Goal: Task Accomplishment & Management: Use online tool/utility

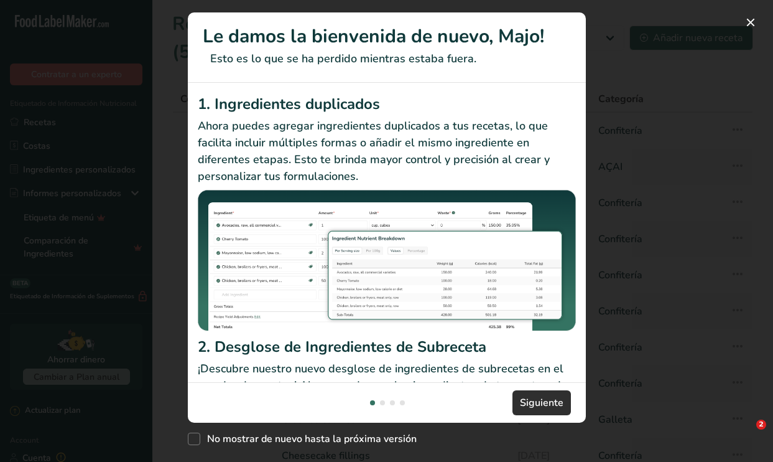
click at [545, 408] on span "Siguiente" at bounding box center [542, 402] width 44 height 15
click at [756, 22] on button "New Features" at bounding box center [751, 22] width 20 height 20
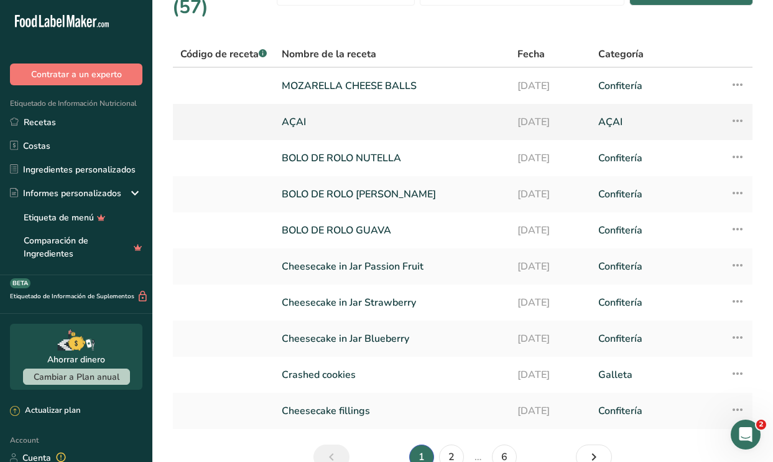
scroll to position [46, 0]
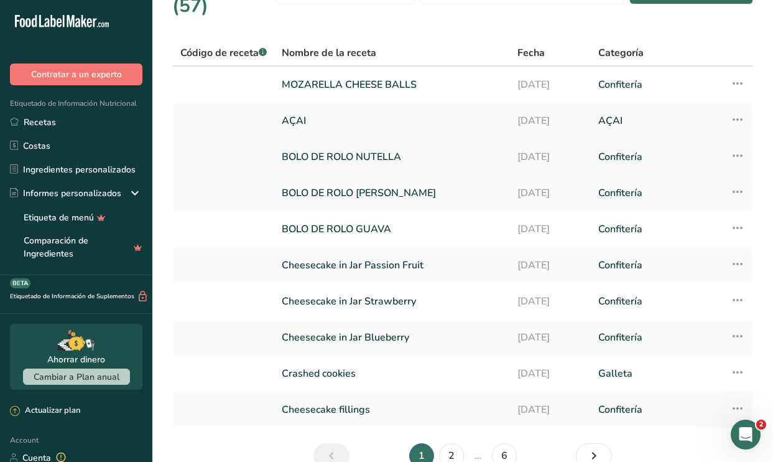
click at [438, 157] on link "BOLO DE ROLO NUTELLA" at bounding box center [392, 157] width 221 height 26
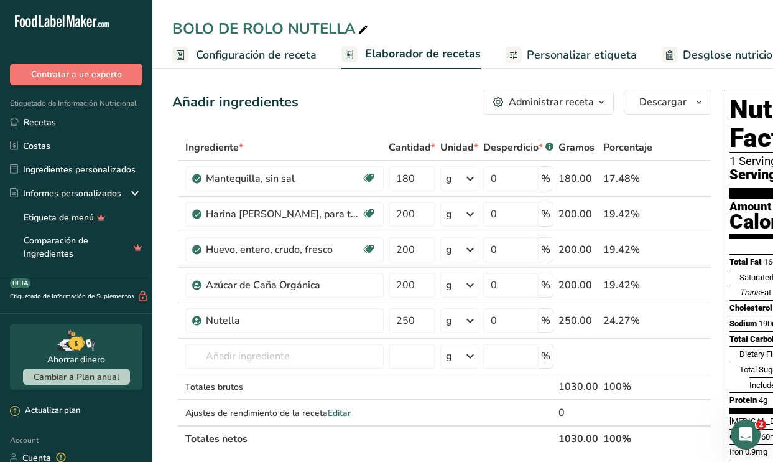
click at [286, 50] on span "Configuración de receta" at bounding box center [256, 55] width 121 height 17
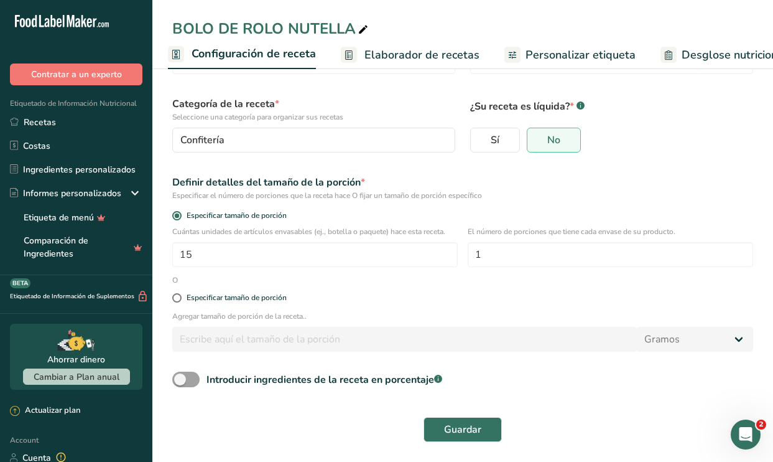
scroll to position [67, 0]
click at [243, 261] on input "15" at bounding box center [315, 255] width 286 height 25
type input "16"
click at [569, 286] on form "Nombre de la receta * BOLO DE ROLO NUTELLA Código de receta .a-a{fill:#347362;}…" at bounding box center [463, 235] width 596 height 427
click at [474, 436] on span "Guardar" at bounding box center [462, 429] width 37 height 15
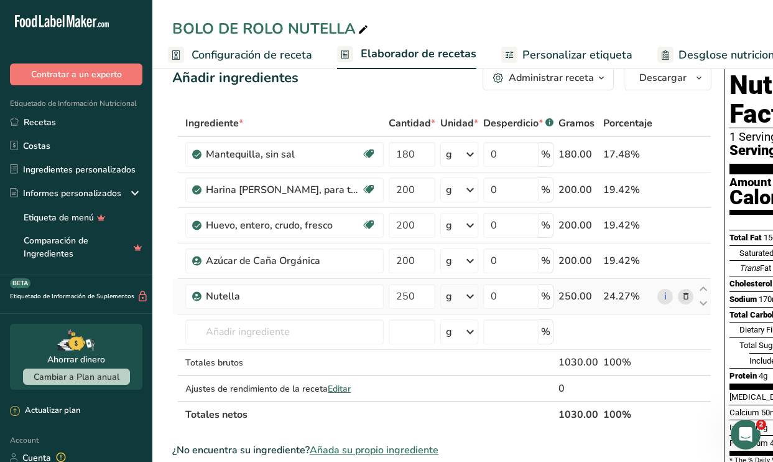
scroll to position [32, 0]
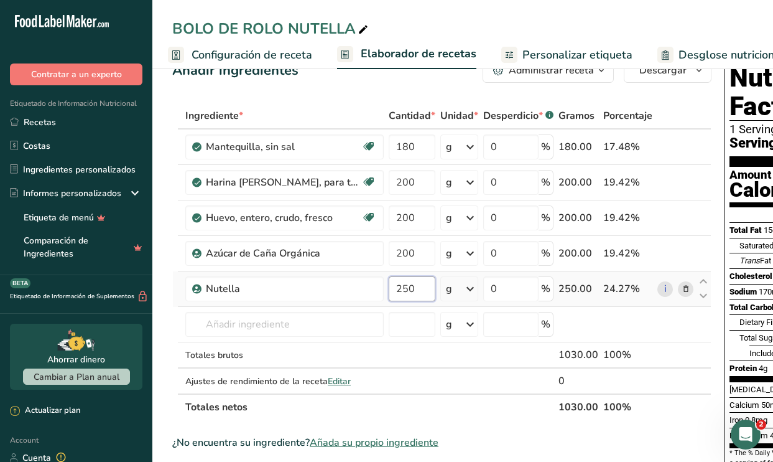
click at [426, 292] on input "250" at bounding box center [412, 288] width 47 height 25
type input "2"
type input "400"
click at [620, 414] on div "Ingrediente * Cantidad * Unidad * Desperdicio * .a-a{fill:#347362;}.b-a{fill:#f…" at bounding box center [441, 261] width 539 height 317
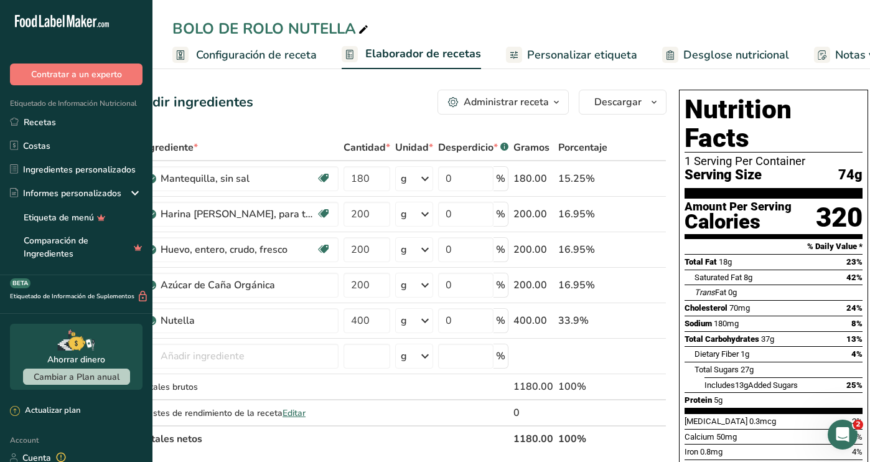
scroll to position [0, 0]
click at [584, 52] on span "Personalizar etiqueta" at bounding box center [582, 55] width 110 height 17
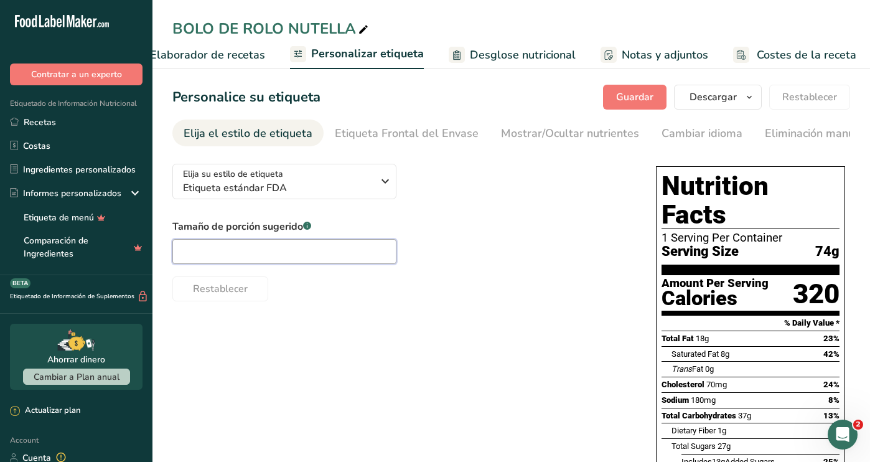
click at [296, 252] on input "text" at bounding box center [284, 251] width 224 height 25
type input "1 unit"
click at [447, 347] on div "Elija su estilo de etiqueta Etiqueta estándar FDA [GEOGRAPHIC_DATA]. (FDA) Etiq…" at bounding box center [511, 398] width 678 height 488
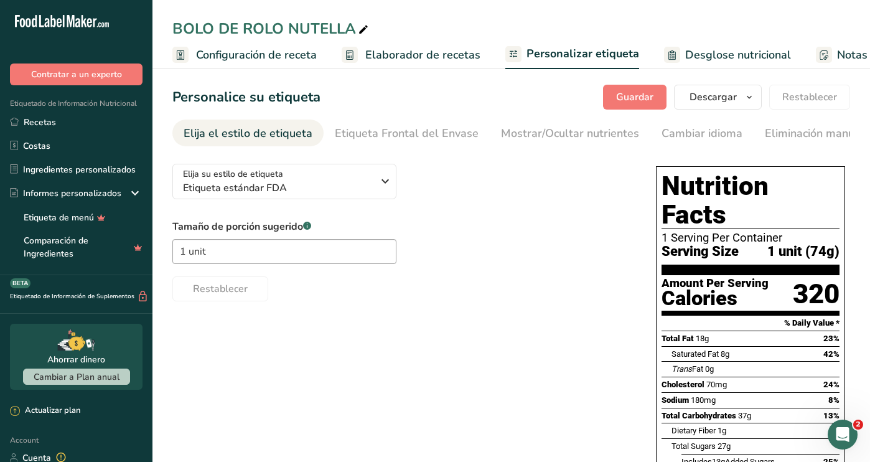
click at [277, 51] on span "Configuración de receta" at bounding box center [256, 55] width 121 height 17
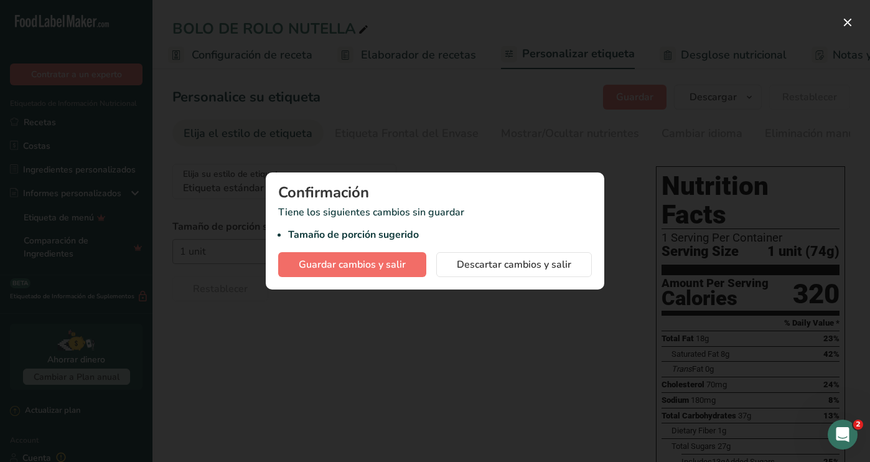
click at [411, 268] on button "Guardar cambios y salir" at bounding box center [352, 264] width 148 height 25
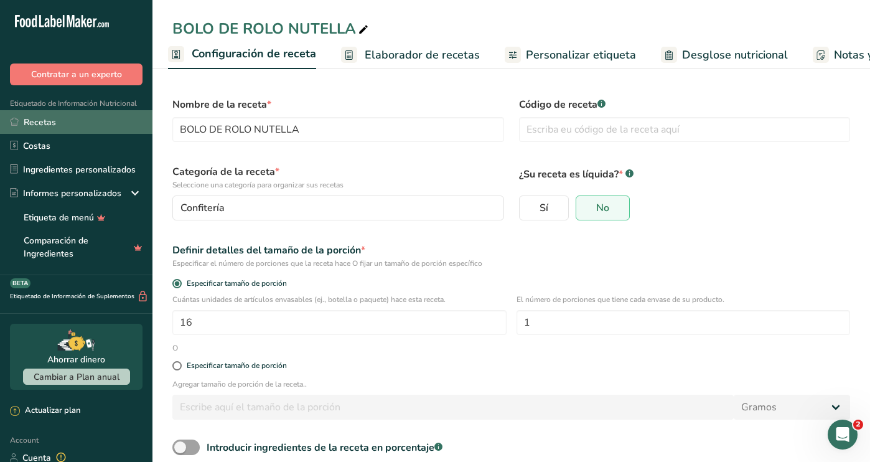
click at [106, 124] on link "Recetas" at bounding box center [76, 122] width 152 height 24
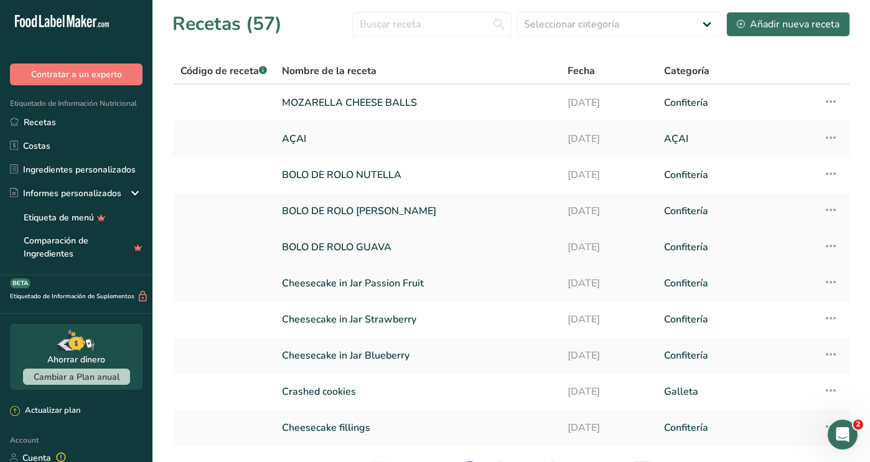
click at [364, 243] on link "BOLO DE ROLO GUAVA" at bounding box center [417, 247] width 271 height 26
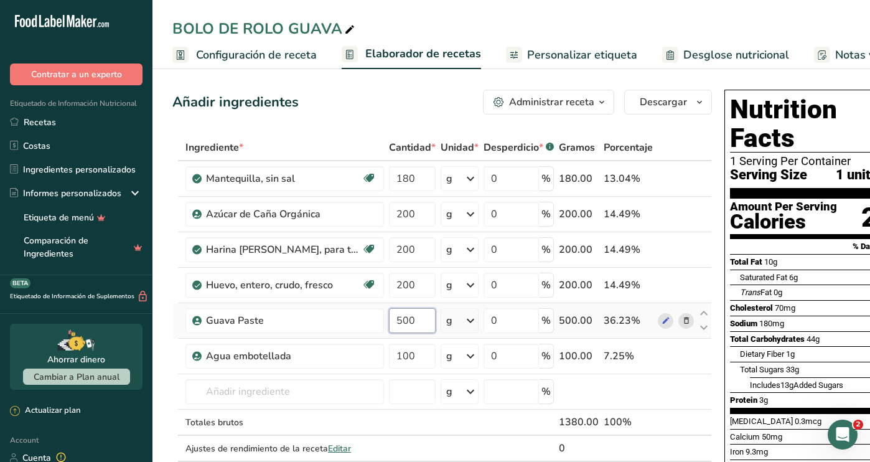
click at [429, 315] on input "500" at bounding box center [412, 320] width 47 height 25
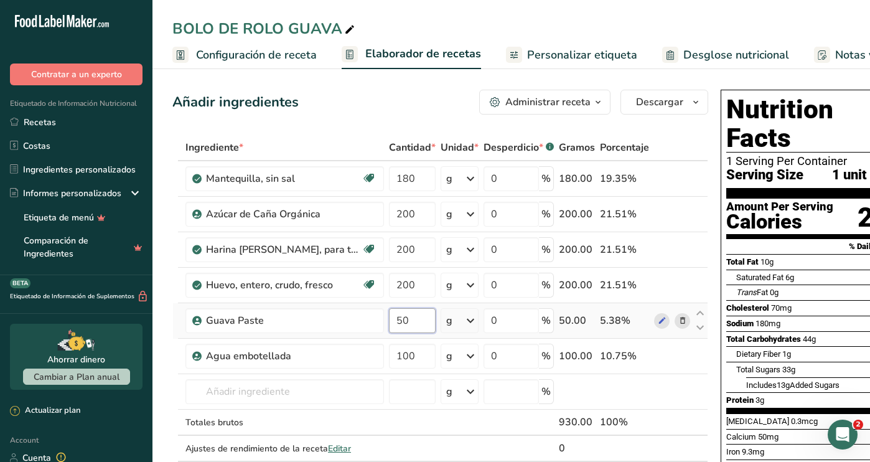
type input "5"
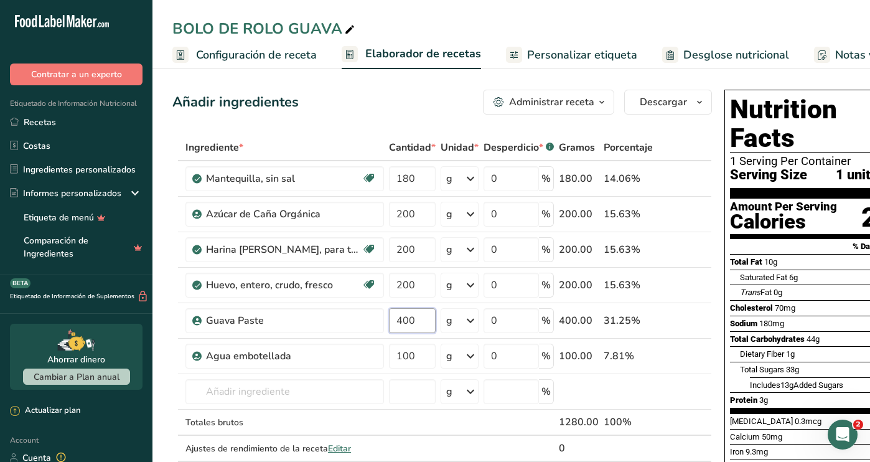
type input "400"
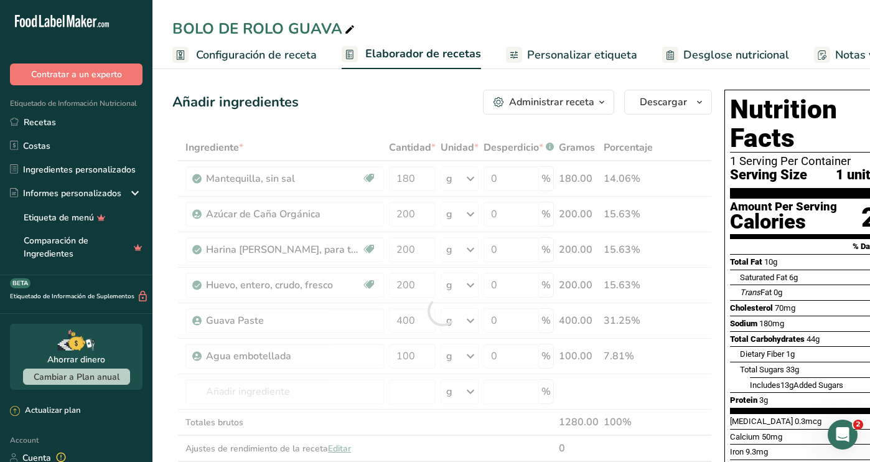
click at [271, 50] on span "Configuración de receta" at bounding box center [256, 55] width 121 height 17
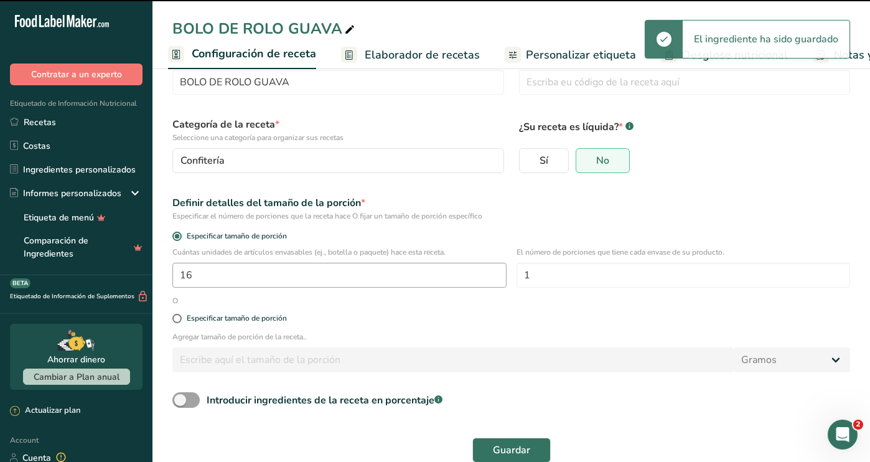
scroll to position [49, 0]
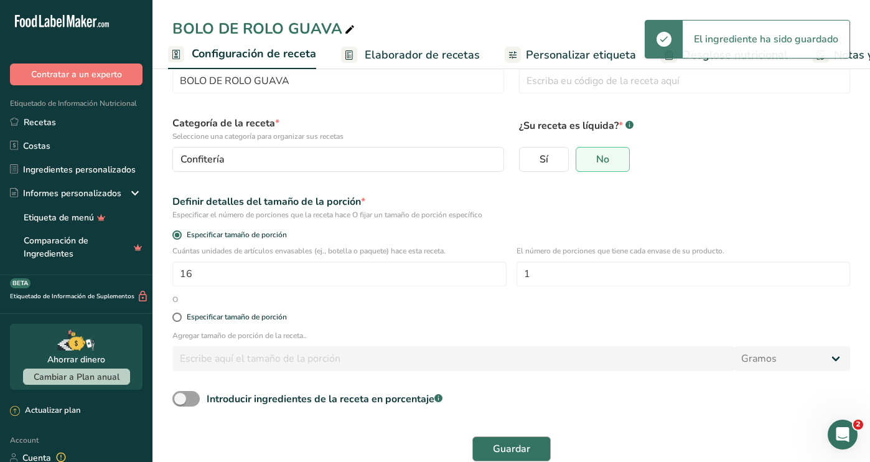
click at [505, 442] on span "Guardar" at bounding box center [511, 448] width 37 height 15
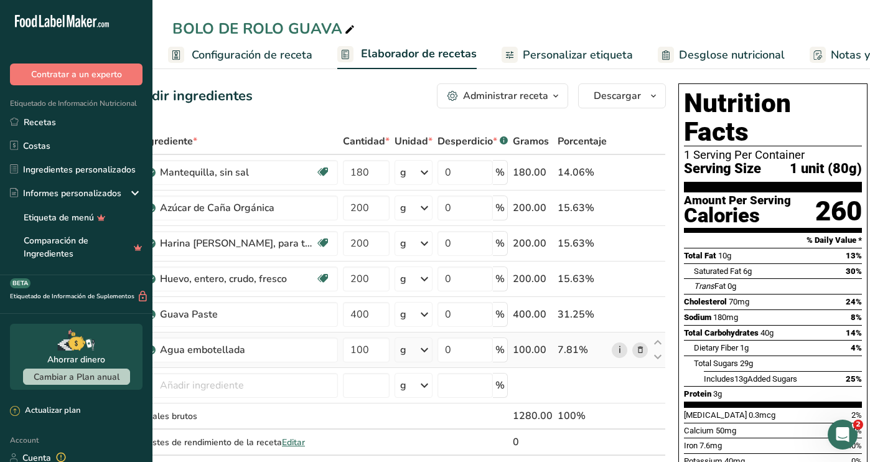
scroll to position [0, 45]
click at [639, 348] on icon at bounding box center [640, 349] width 9 height 13
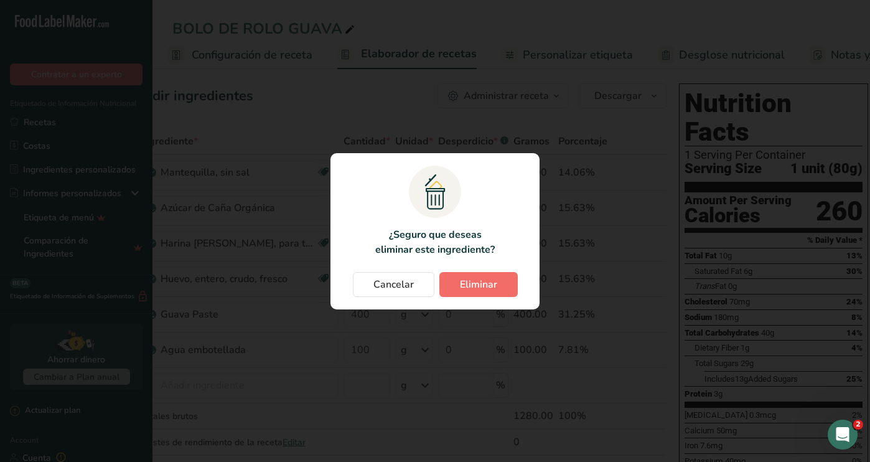
click at [472, 284] on span "Eliminar" at bounding box center [478, 284] width 37 height 15
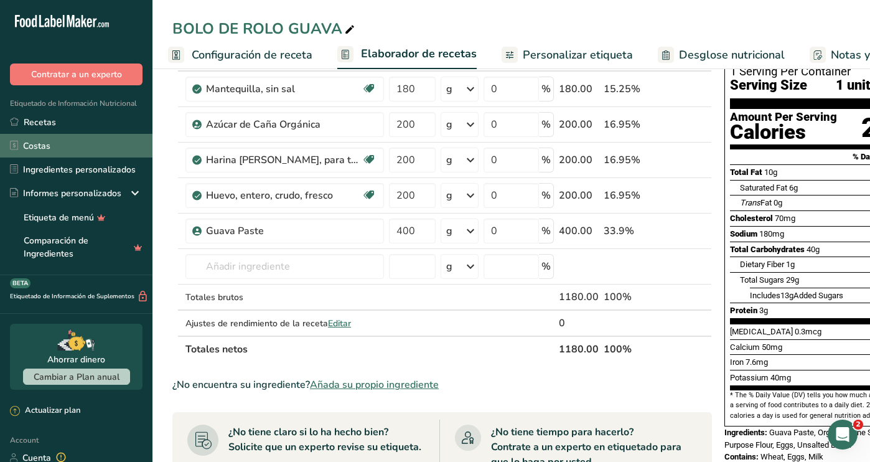
scroll to position [0, 0]
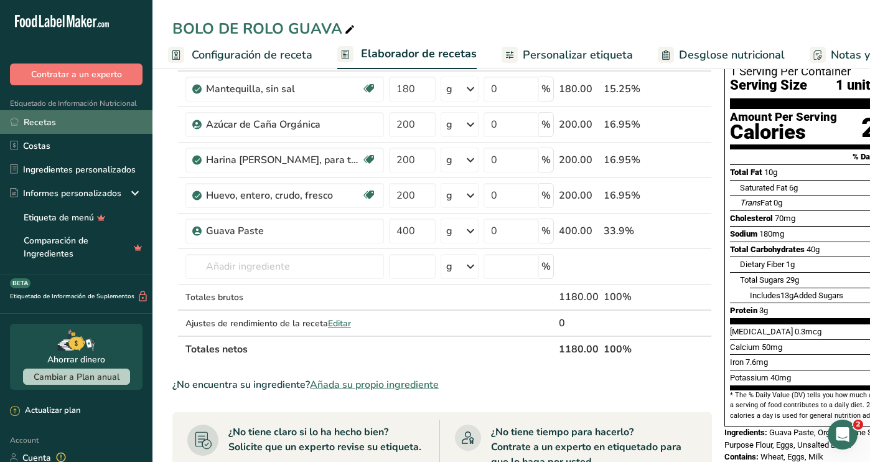
click at [98, 124] on link "Recetas" at bounding box center [76, 122] width 152 height 24
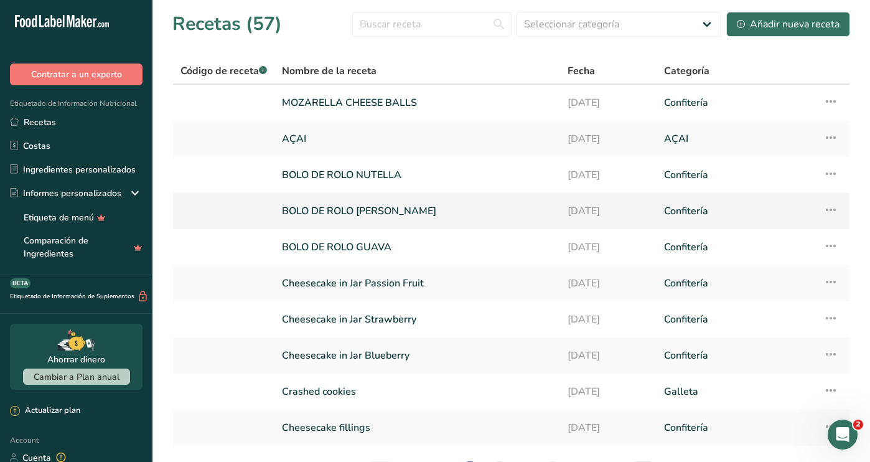
click at [333, 205] on link "BOLO [PERSON_NAME] DULCE DE LECHE" at bounding box center [417, 211] width 271 height 26
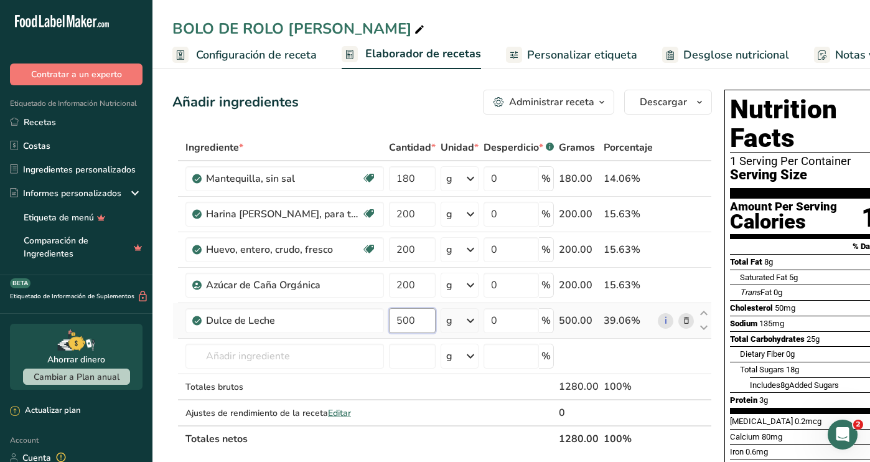
click at [430, 320] on input "500" at bounding box center [412, 320] width 47 height 25
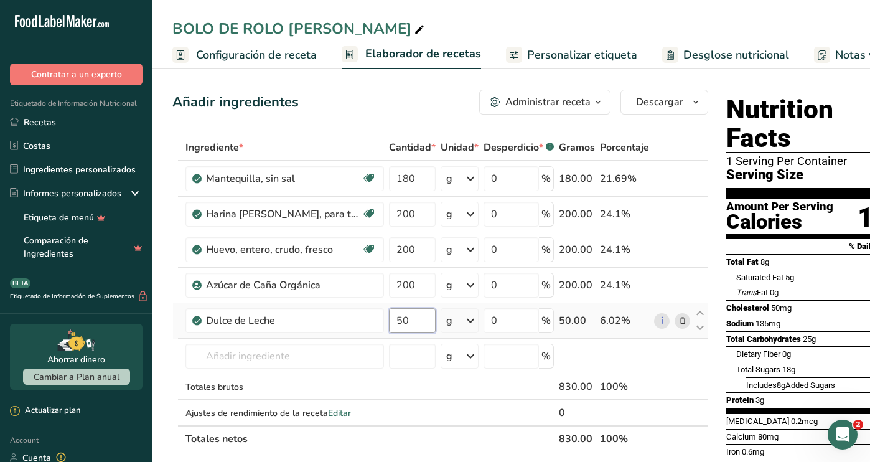
type input "5"
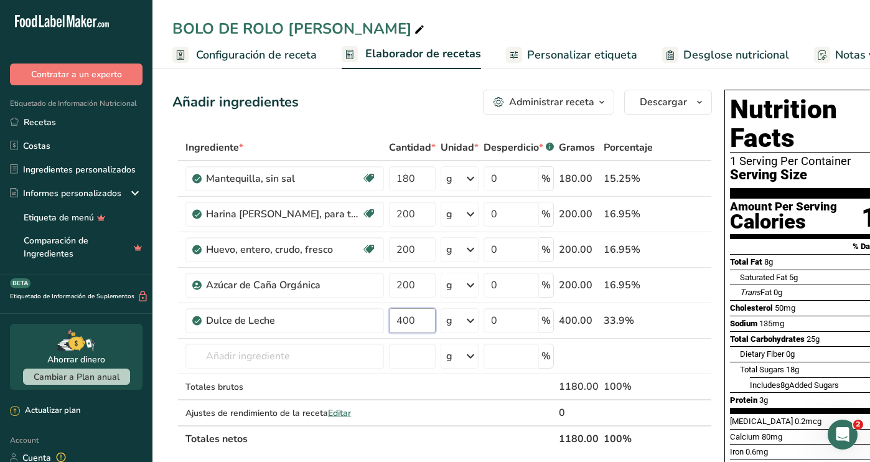
type input "400"
click at [719, 390] on div "Nutrition Facts 1 Serving Per Container Serving Size 51g Amount Per Serving Cal…" at bounding box center [818, 321] width 199 height 473
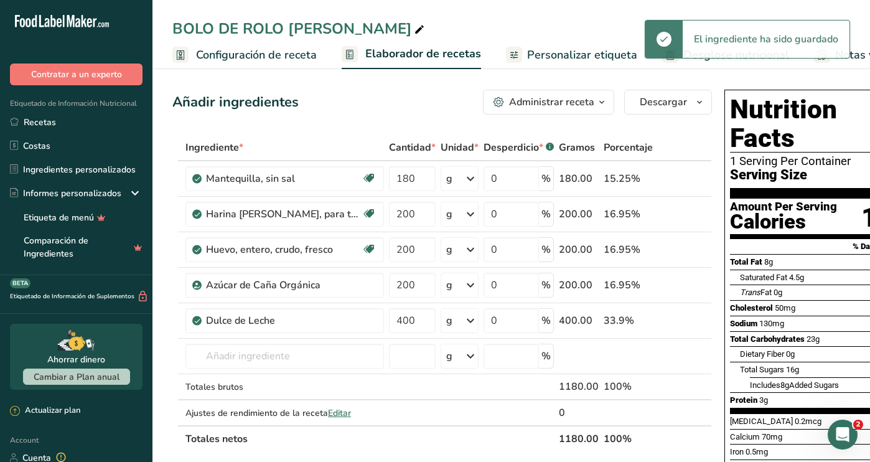
click at [265, 61] on span "Configuración de receta" at bounding box center [256, 55] width 121 height 17
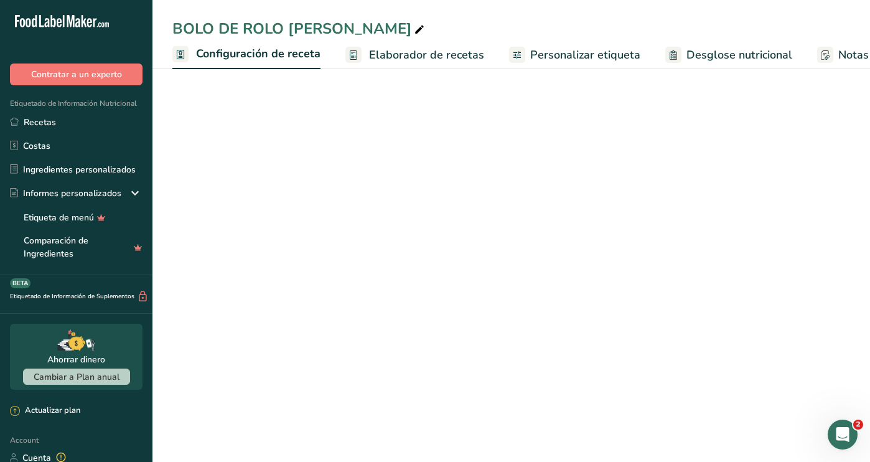
scroll to position [0, 4]
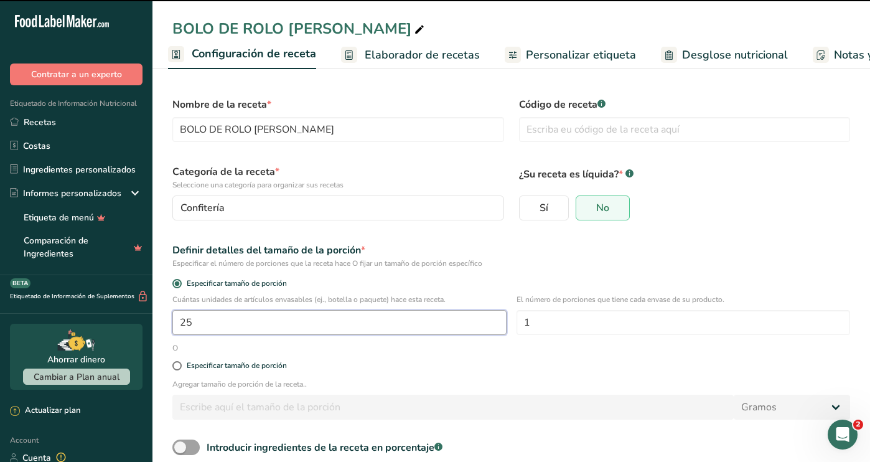
click at [268, 328] on input "25" at bounding box center [339, 322] width 334 height 25
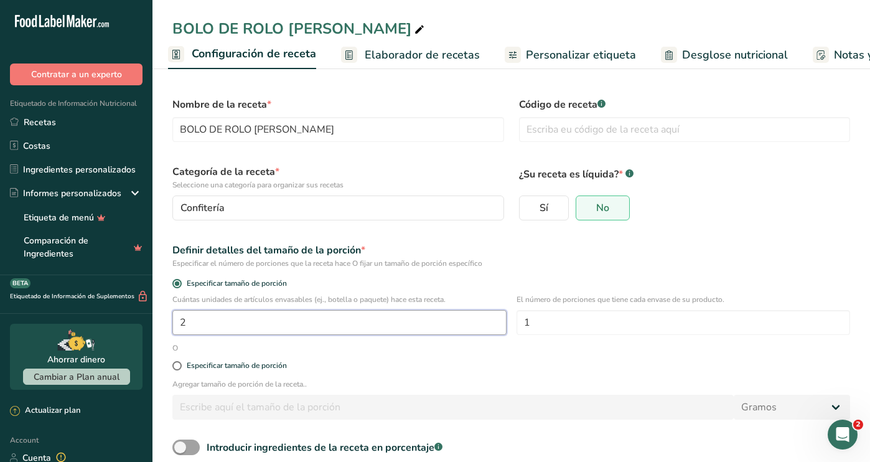
type input "1"
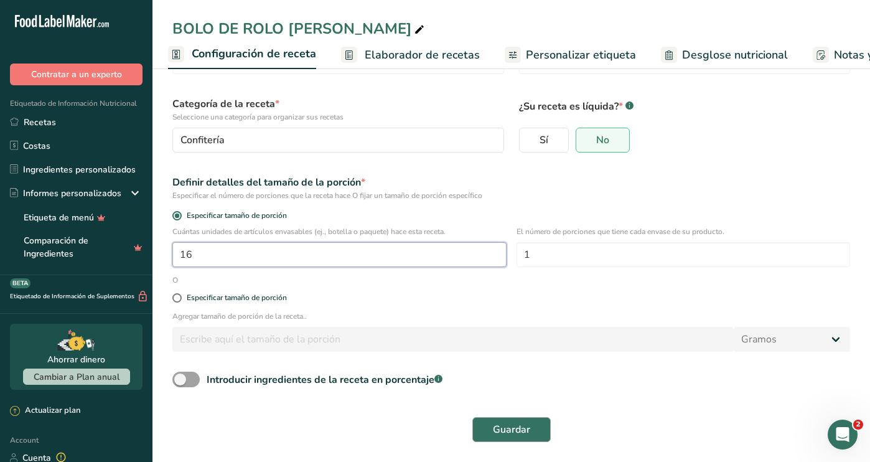
scroll to position [67, 0]
type input "16"
click at [521, 435] on span "Guardar" at bounding box center [511, 429] width 37 height 15
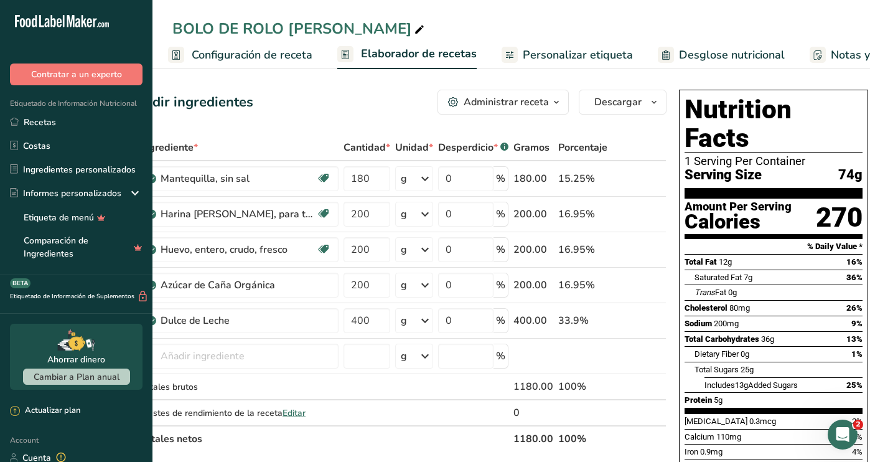
click at [574, 57] on span "Personalizar etiqueta" at bounding box center [578, 55] width 110 height 17
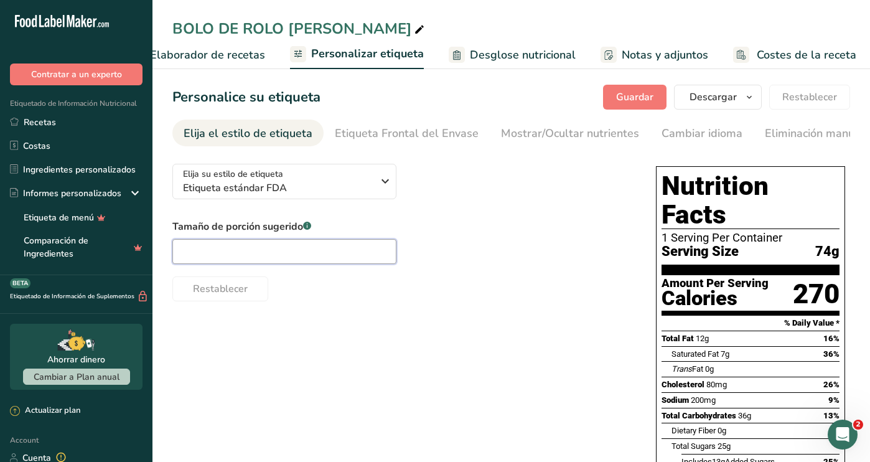
click at [259, 253] on input "text" at bounding box center [284, 251] width 224 height 25
type input "1 unit"
click at [386, 348] on div "Elija su estilo de etiqueta Etiqueta estándar FDA [GEOGRAPHIC_DATA]. (FDA) Etiq…" at bounding box center [511, 398] width 678 height 488
click at [659, 85] on button "Guardar" at bounding box center [634, 97] width 63 height 25
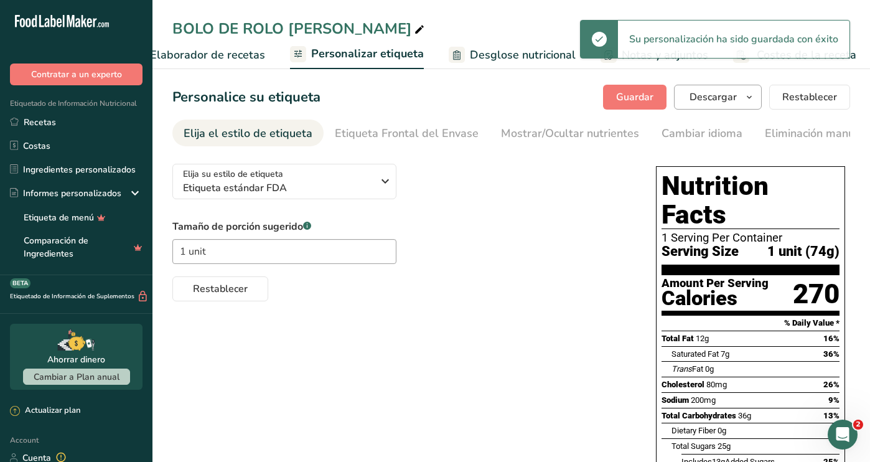
click at [744, 95] on span "button" at bounding box center [749, 97] width 15 height 15
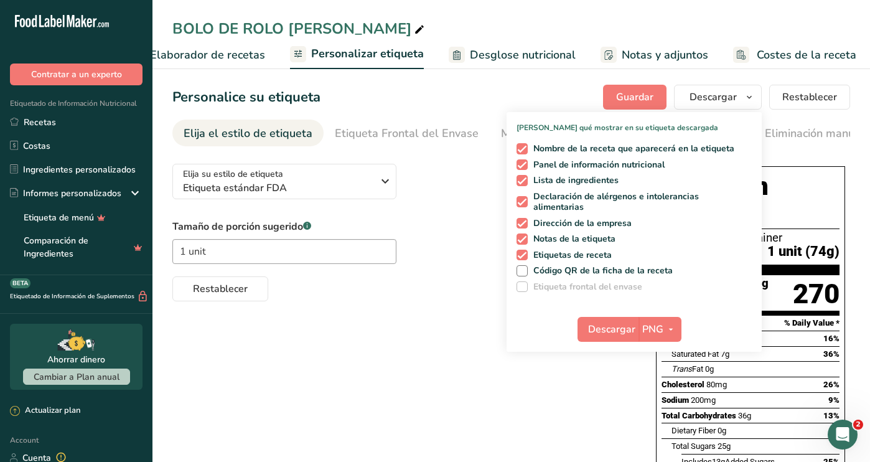
click at [447, 296] on div "Restablecer" at bounding box center [401, 286] width 459 height 30
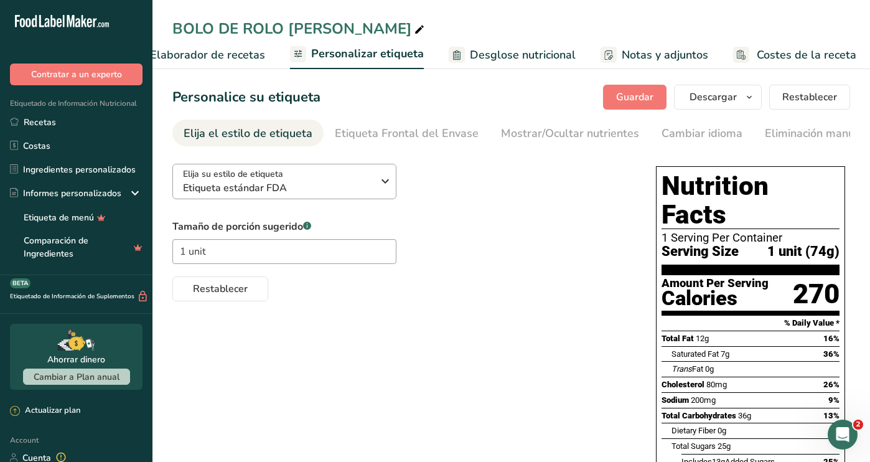
click at [373, 182] on div "Elija su estilo de etiqueta Etiqueta estándar FDA" at bounding box center [282, 181] width 199 height 28
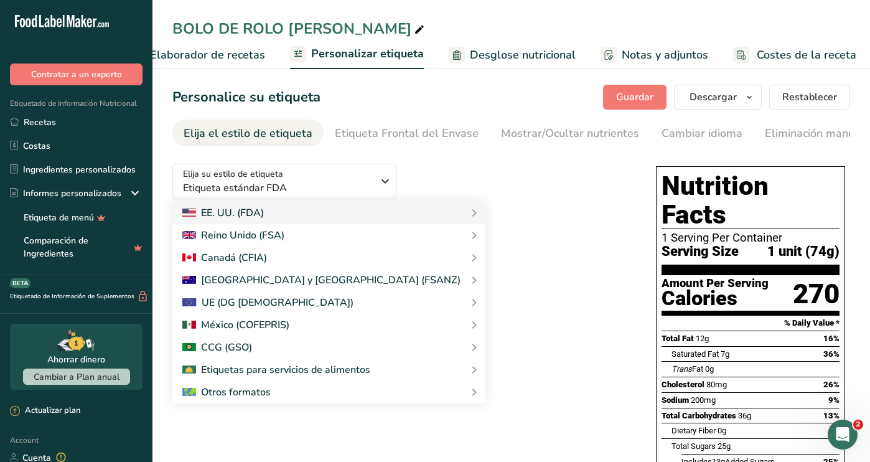
click at [544, 421] on div "Elija su estilo de etiqueta Etiqueta estándar FDA [GEOGRAPHIC_DATA]. (FDA) Etiq…" at bounding box center [511, 398] width 678 height 488
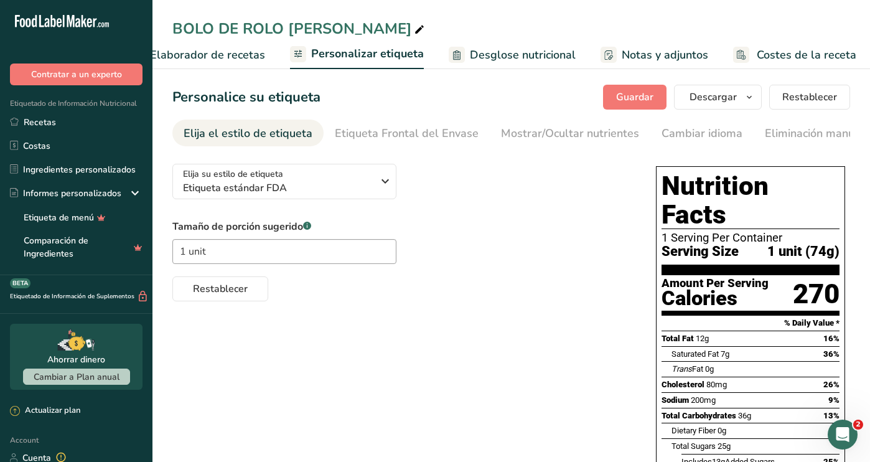
click at [544, 421] on div "Elija su estilo de etiqueta Etiqueta estándar FDA [GEOGRAPHIC_DATA]. (FDA) Etiq…" at bounding box center [511, 398] width 678 height 488
click at [754, 95] on icon "button" at bounding box center [749, 98] width 10 height 16
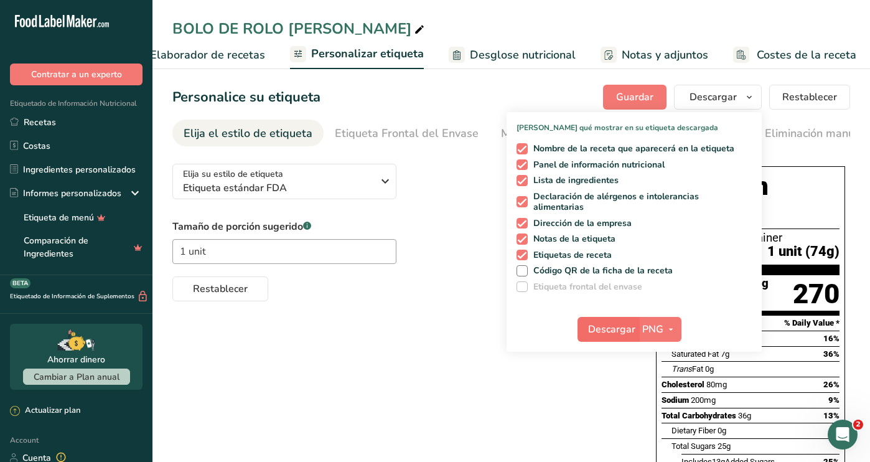
click at [625, 324] on span "Descargar" at bounding box center [611, 329] width 47 height 15
click at [380, 180] on icon "button" at bounding box center [385, 181] width 15 height 22
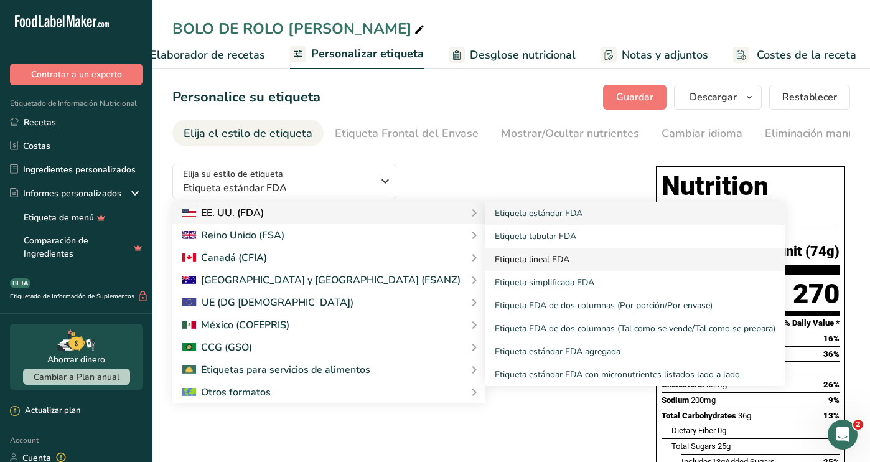
click at [513, 266] on link "Etiqueta lineal FDA" at bounding box center [635, 259] width 301 height 23
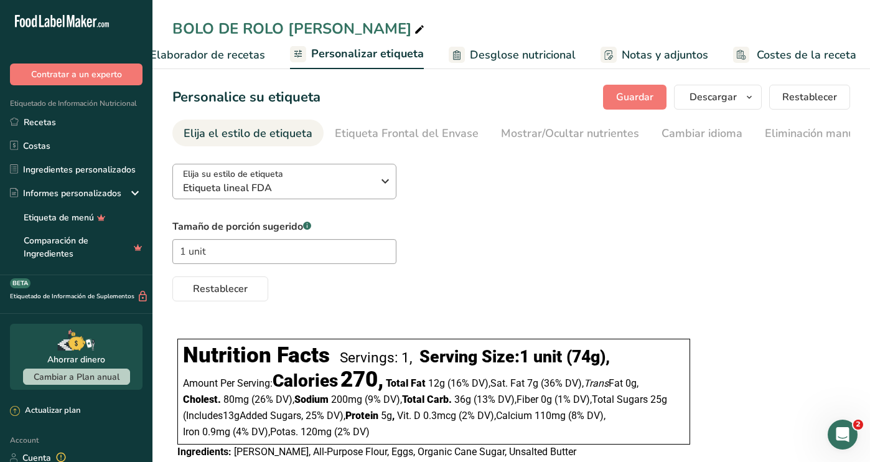
click at [374, 189] on div "Elija su estilo de etiqueta Etiqueta lineal FDA" at bounding box center [282, 181] width 199 height 28
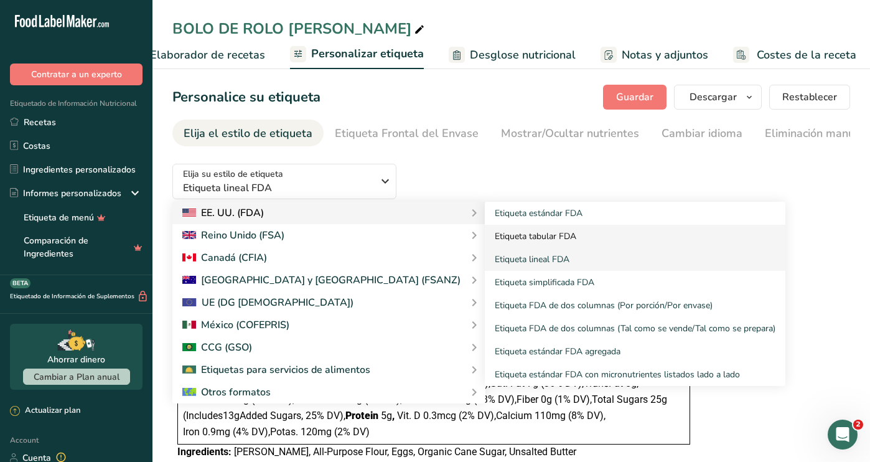
click at [485, 233] on link "Etiqueta tabular FDA" at bounding box center [635, 236] width 301 height 23
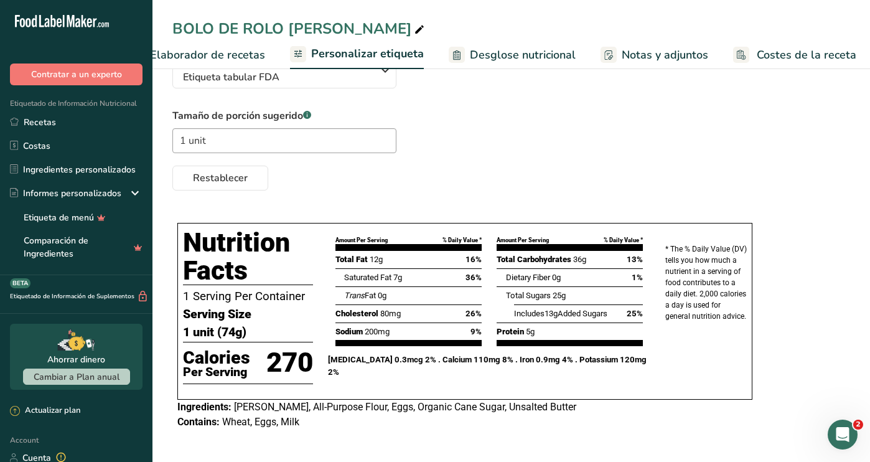
scroll to position [114, 0]
click at [51, 126] on link "Recetas" at bounding box center [76, 122] width 152 height 24
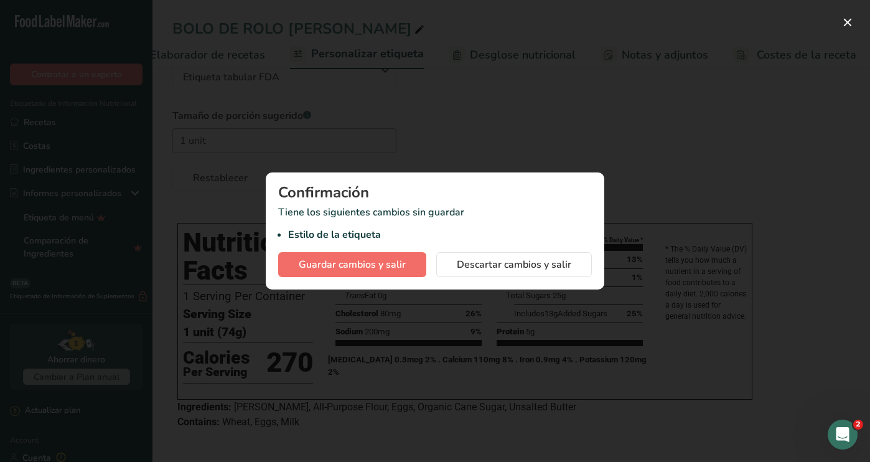
click at [383, 265] on span "Guardar cambios y salir" at bounding box center [352, 264] width 107 height 15
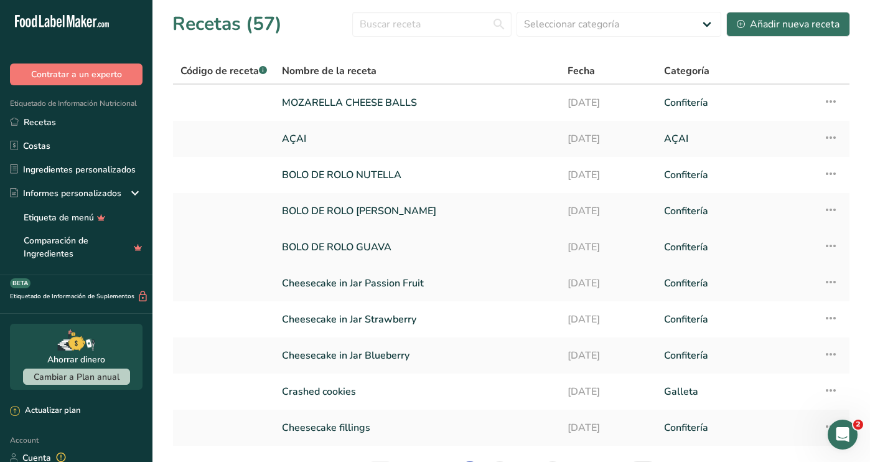
click at [345, 249] on link "BOLO DE ROLO GUAVA" at bounding box center [417, 247] width 271 height 26
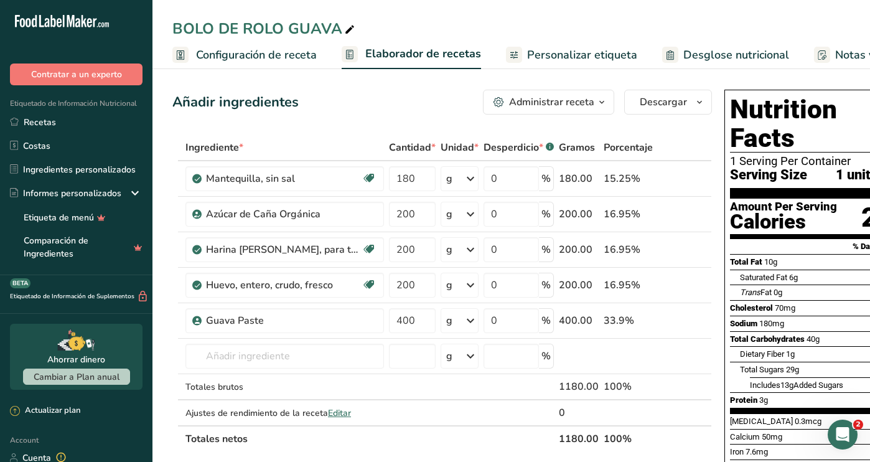
click at [594, 57] on span "Personalizar etiqueta" at bounding box center [582, 55] width 110 height 17
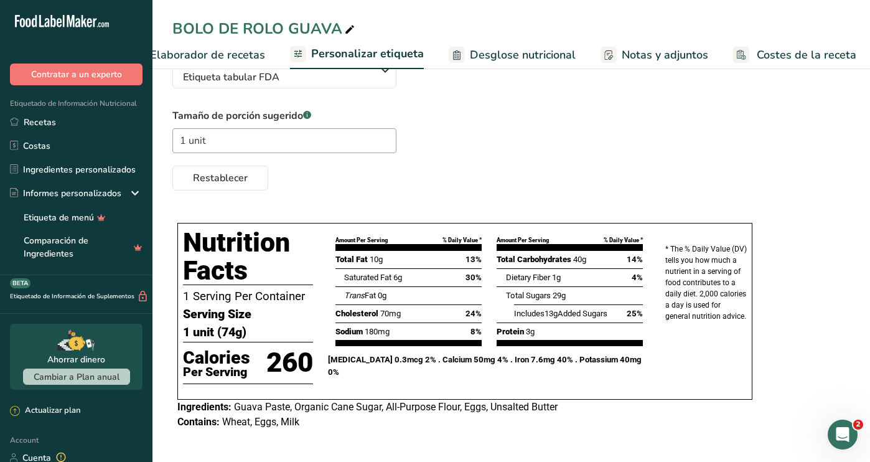
scroll to position [111, 0]
click at [55, 122] on link "Recetas" at bounding box center [76, 122] width 152 height 24
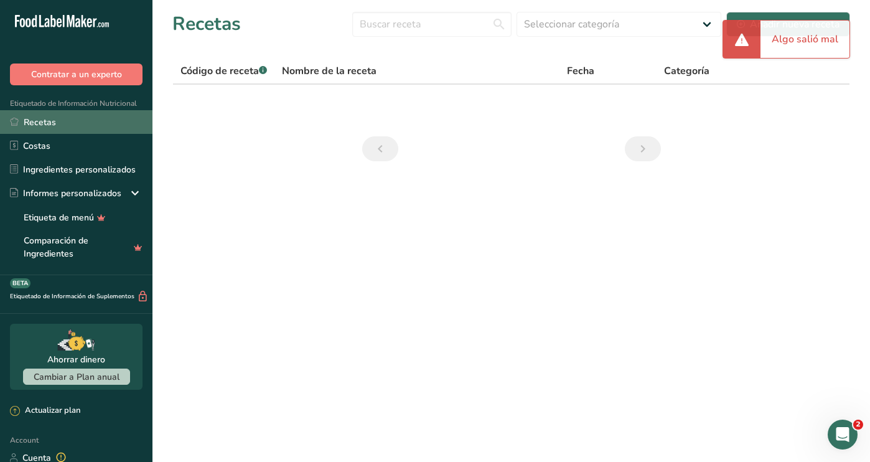
click at [76, 121] on link "Recetas" at bounding box center [76, 122] width 152 height 24
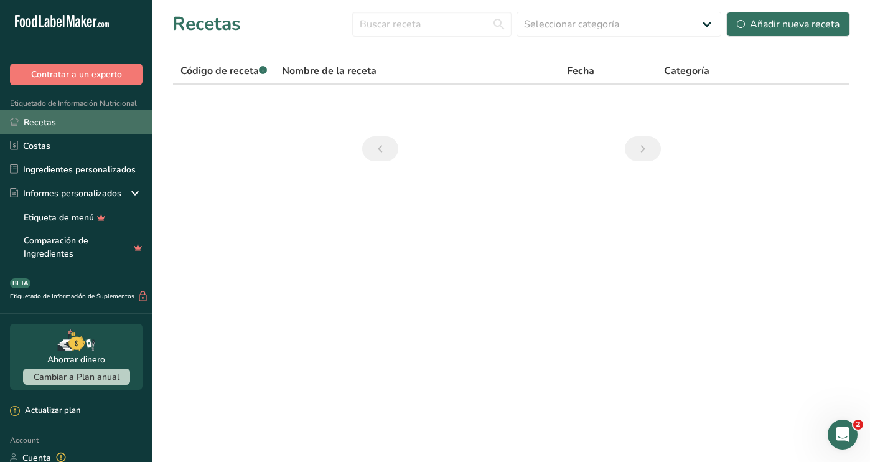
click at [37, 125] on link "Recetas" at bounding box center [76, 122] width 152 height 24
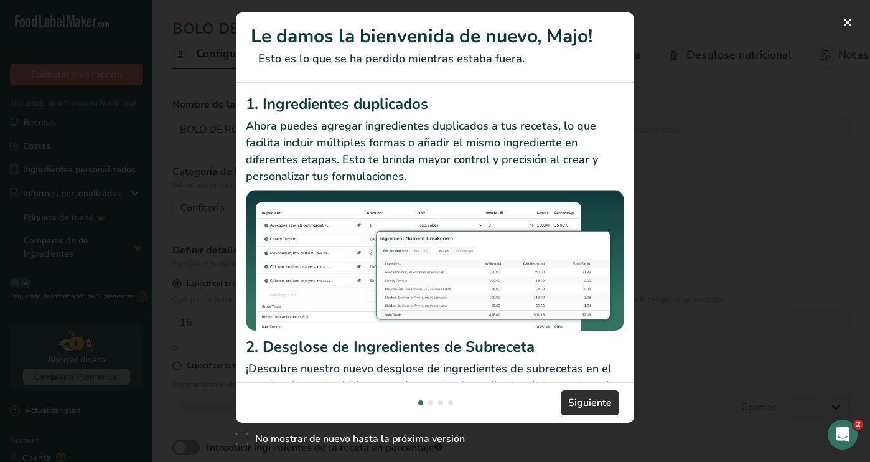
click at [600, 409] on span "Siguiente" at bounding box center [590, 402] width 44 height 15
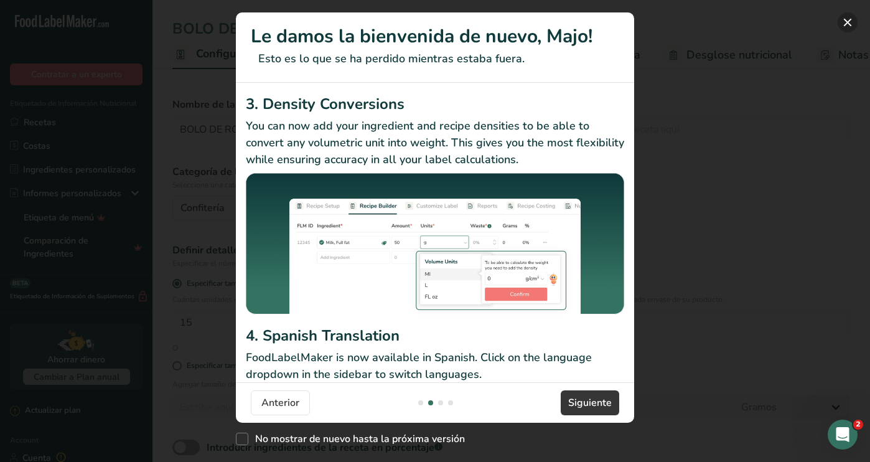
click at [773, 23] on button "New Features" at bounding box center [847, 22] width 20 height 20
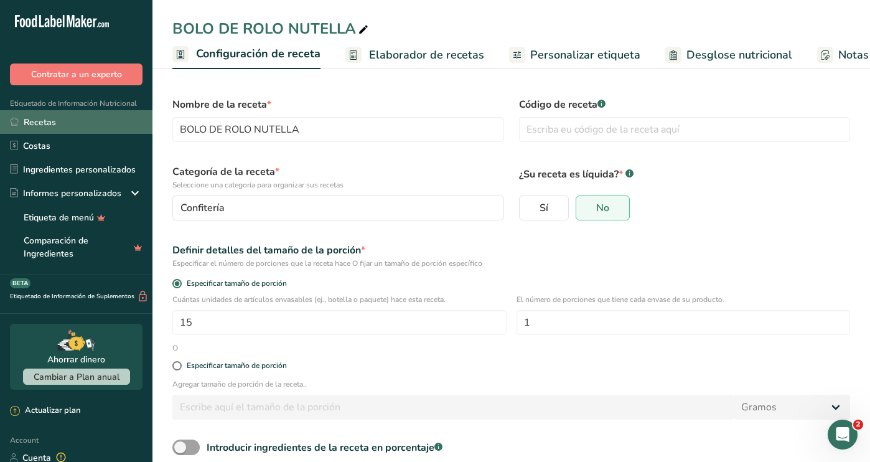
click at [82, 119] on link "Recetas" at bounding box center [76, 122] width 152 height 24
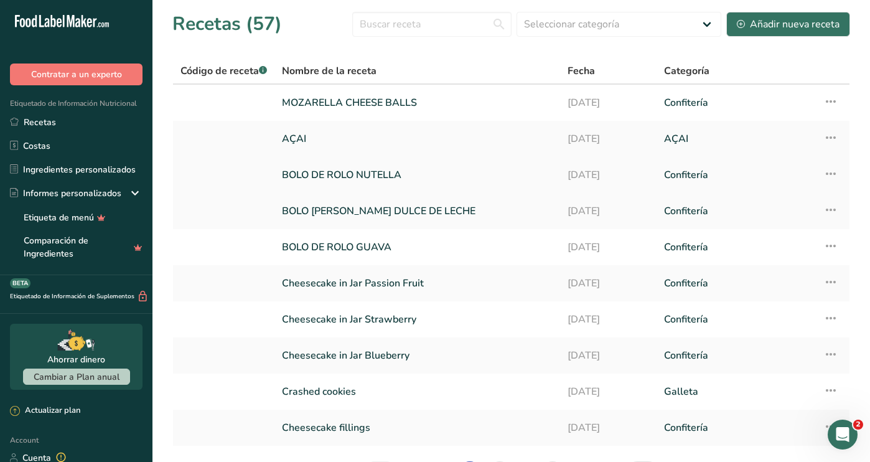
click at [378, 172] on link "BOLO DE ROLO NUTELLA" at bounding box center [417, 175] width 271 height 26
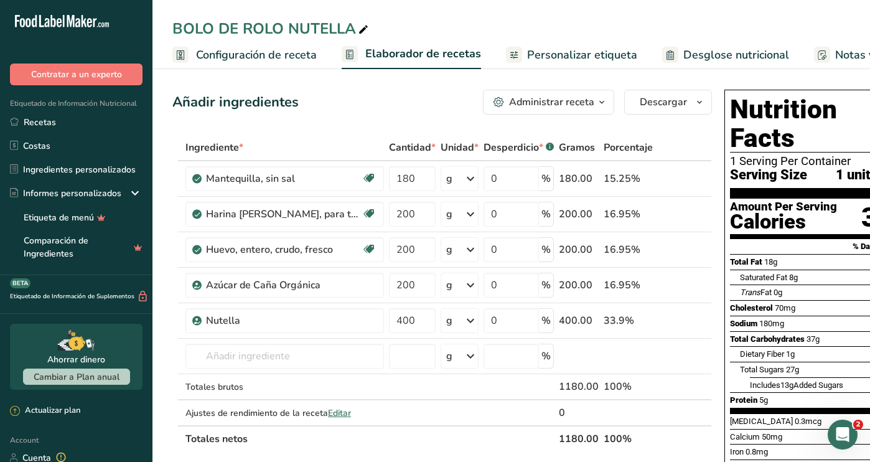
click at [604, 59] on span "Personalizar etiqueta" at bounding box center [582, 55] width 110 height 17
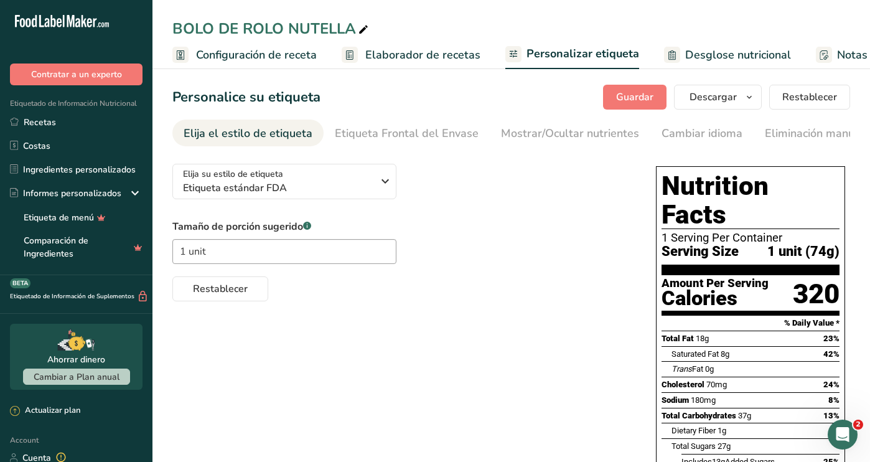
scroll to position [0, 215]
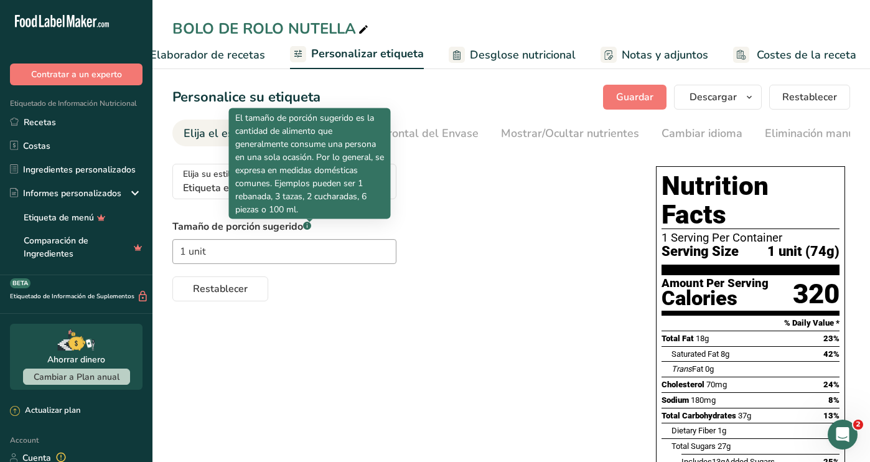
click at [377, 193] on p "El tamaño de porción sugerido es la cantidad de alimento que generalmente consu…" at bounding box center [309, 163] width 149 height 105
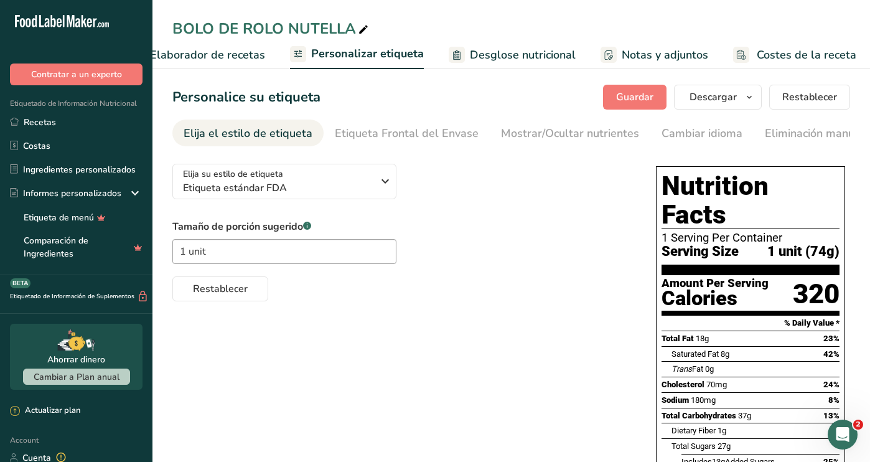
click at [466, 194] on div "Elija su estilo de etiqueta Etiqueta estándar FDA [GEOGRAPHIC_DATA]. (FDA) Etiq…" at bounding box center [401, 227] width 459 height 147
click at [389, 185] on icon "button" at bounding box center [385, 181] width 15 height 22
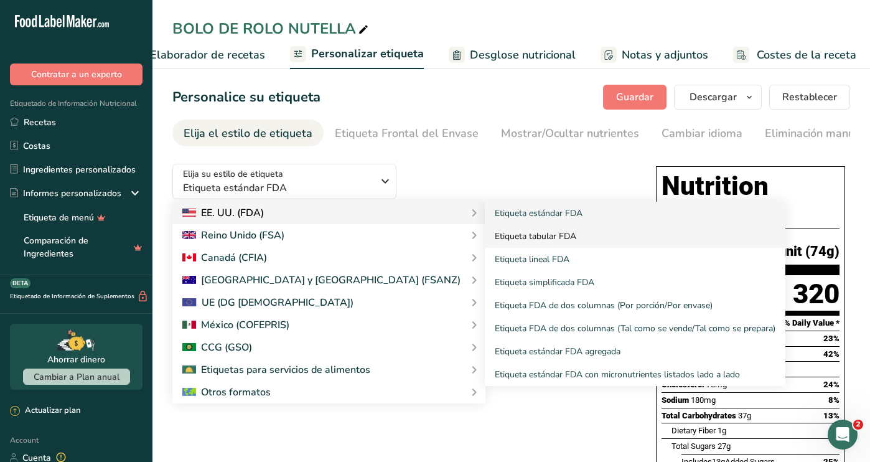
click at [518, 241] on link "Etiqueta tabular FDA" at bounding box center [635, 236] width 301 height 23
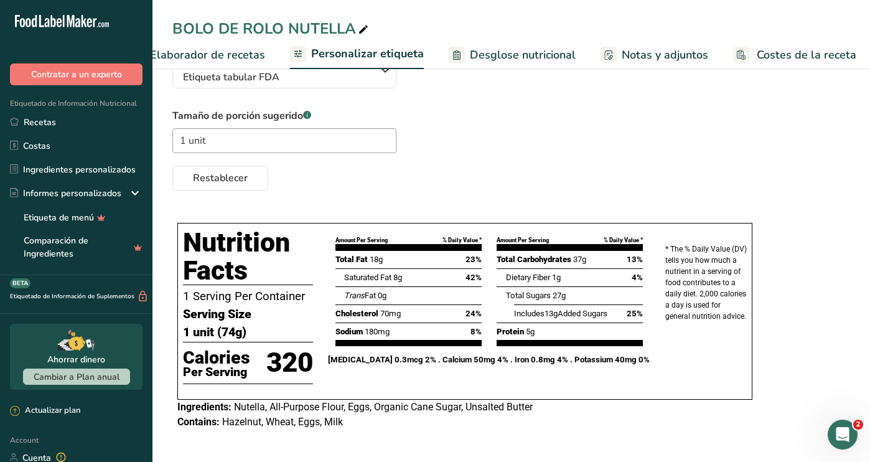
scroll to position [114, 0]
